Goal: Task Accomplishment & Management: Manage account settings

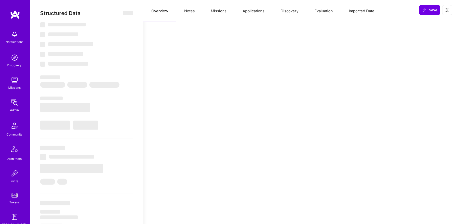
select select "Not Available"
select select "1 Month"
select select "5"
select select "4"
select select "6"
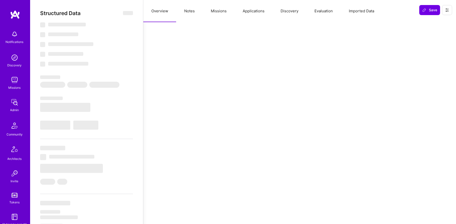
select select "6"
select select "CA"
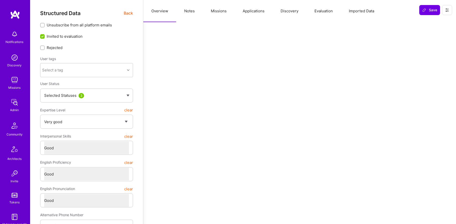
click at [187, 12] on button "Notes" at bounding box center [189, 11] width 27 height 22
type textarea "x"
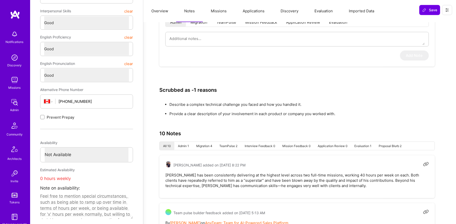
scroll to position [124, 0]
